Goal: Task Accomplishment & Management: Manage account settings

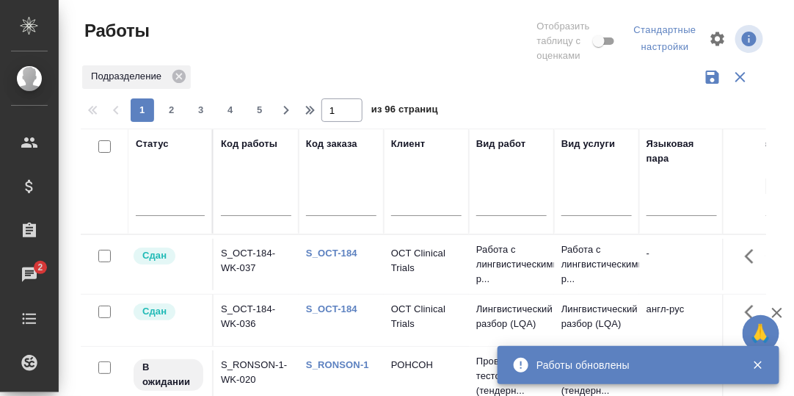
scroll to position [269, 0]
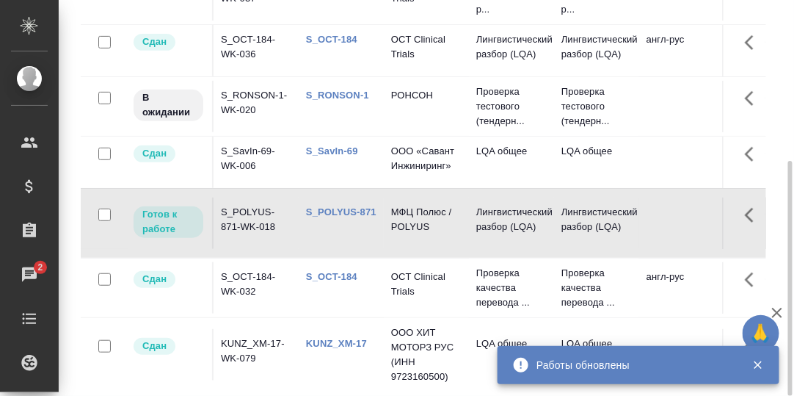
click at [332, 34] on link "S_OCT-184" at bounding box center [331, 39] width 51 height 11
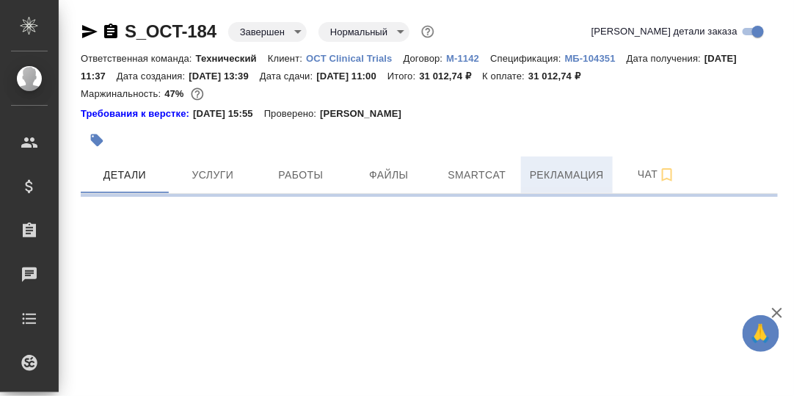
select select "RU"
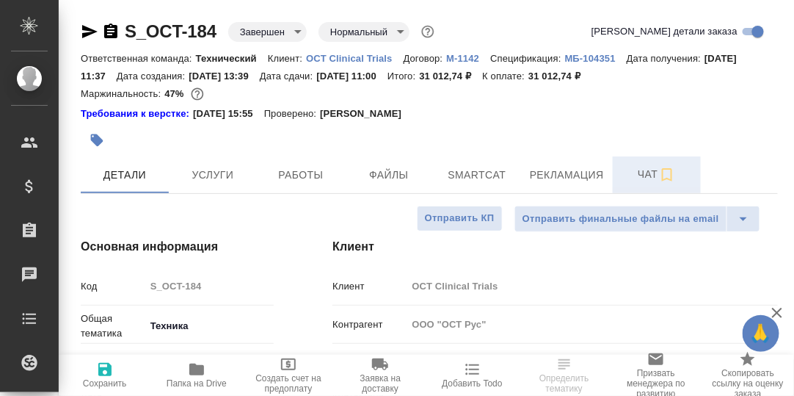
type textarea "x"
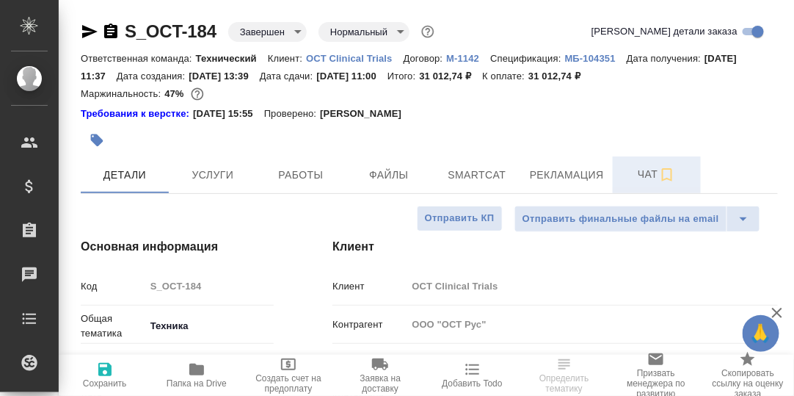
type textarea "x"
type input "Сергеева Анастасия"
type input "Сеитов Павел"
click at [653, 173] on span "Чат" at bounding box center [657, 174] width 70 height 18
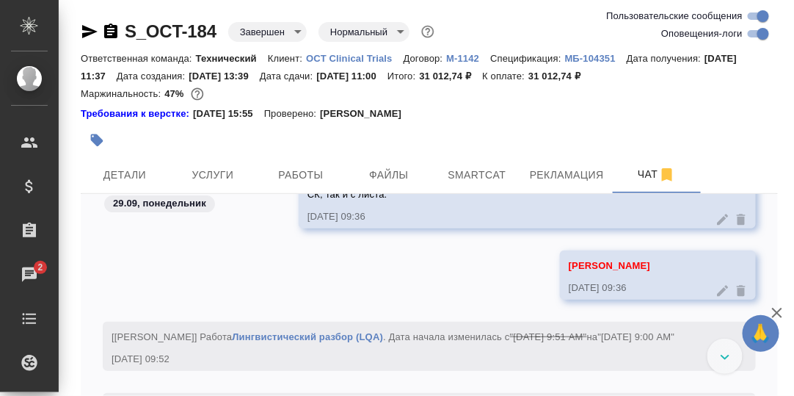
scroll to position [121722, 0]
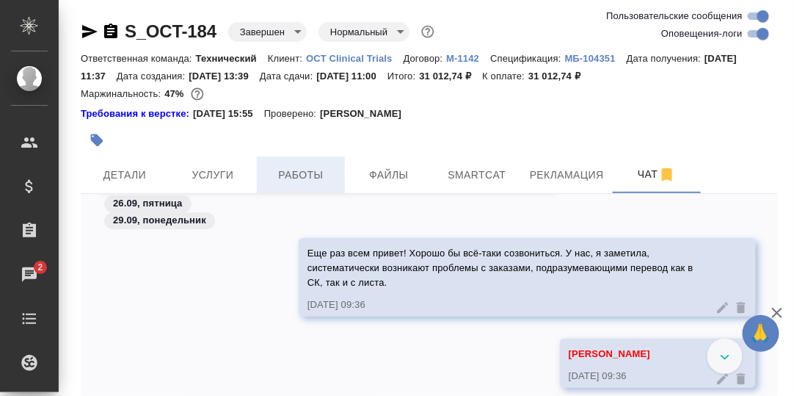
drag, startPoint x: 299, startPoint y: 174, endPoint x: 319, endPoint y: 181, distance: 21.8
click at [300, 175] on span "Работы" at bounding box center [301, 175] width 70 height 18
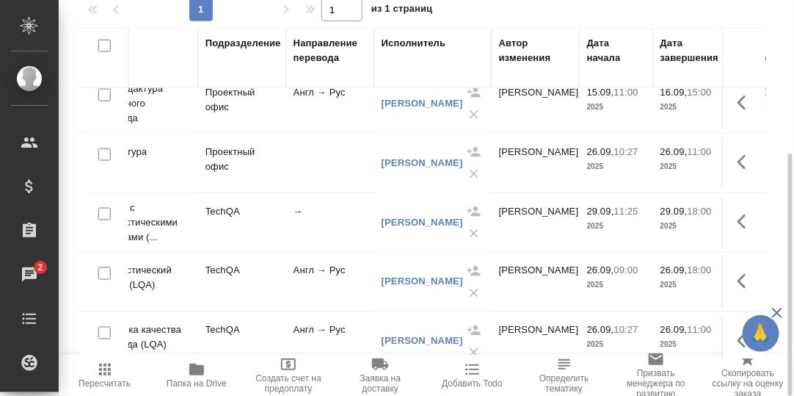
scroll to position [509, 327]
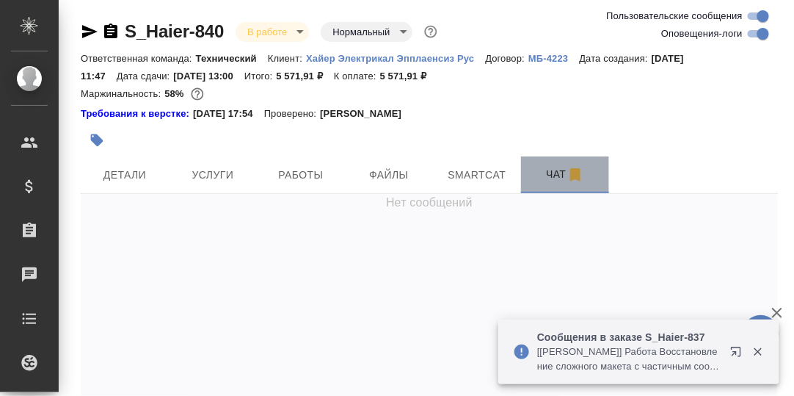
click at [554, 176] on span "Чат" at bounding box center [565, 174] width 70 height 18
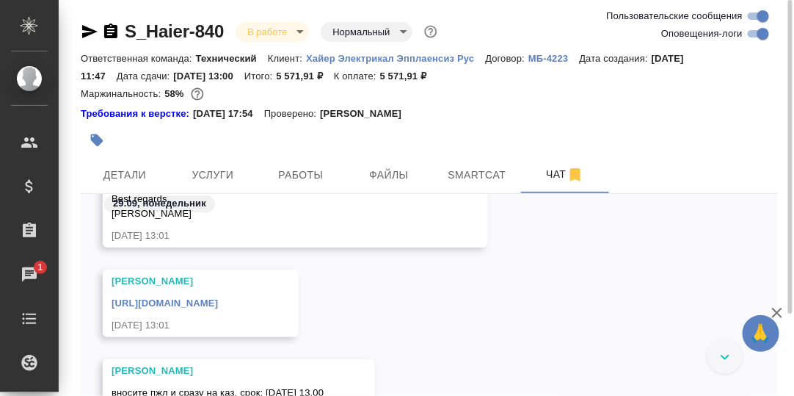
scroll to position [24002, 0]
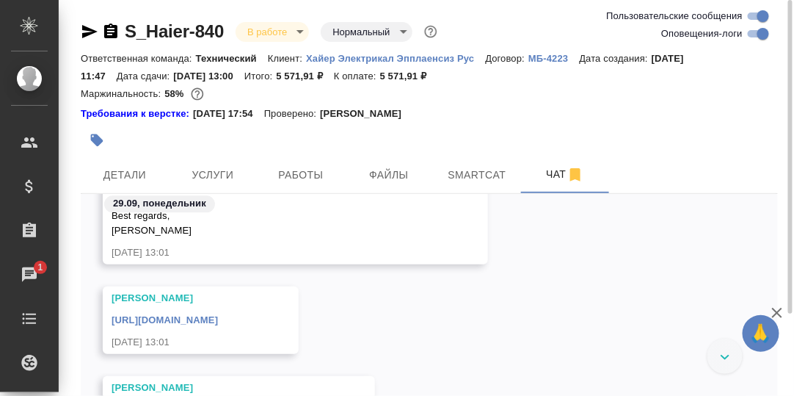
click at [218, 322] on link "[URL][DOMAIN_NAME]" at bounding box center [165, 319] width 106 height 11
drag, startPoint x: 487, startPoint y: 177, endPoint x: 500, endPoint y: 184, distance: 14.5
click at [488, 177] on span "Smartcat" at bounding box center [477, 175] width 70 height 18
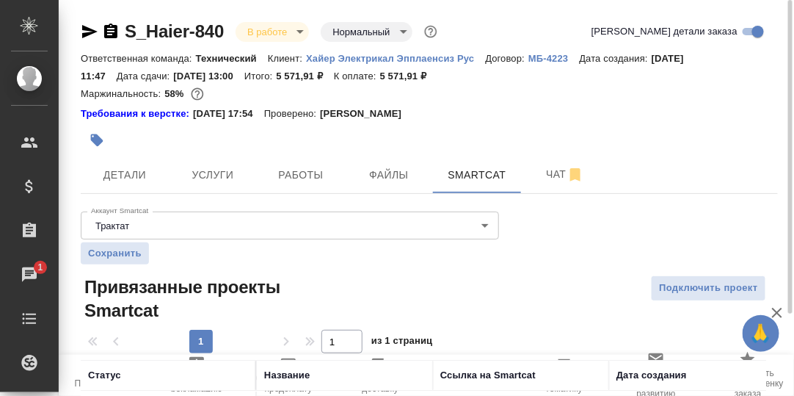
scroll to position [147, 0]
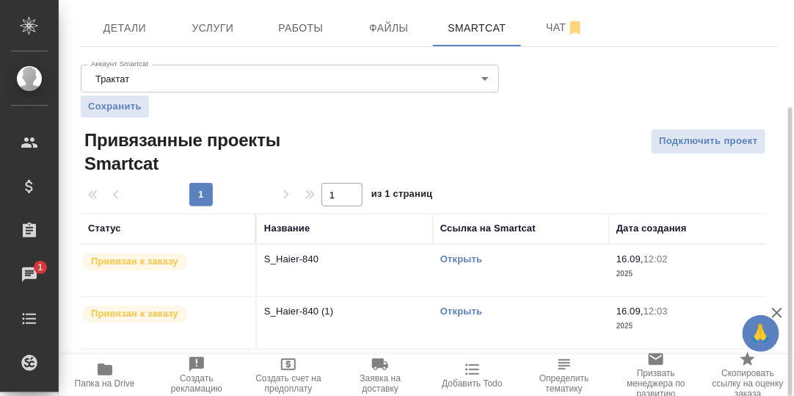
click at [460, 256] on link "Открыть" at bounding box center [461, 258] width 42 height 11
